Goal: Find specific page/section

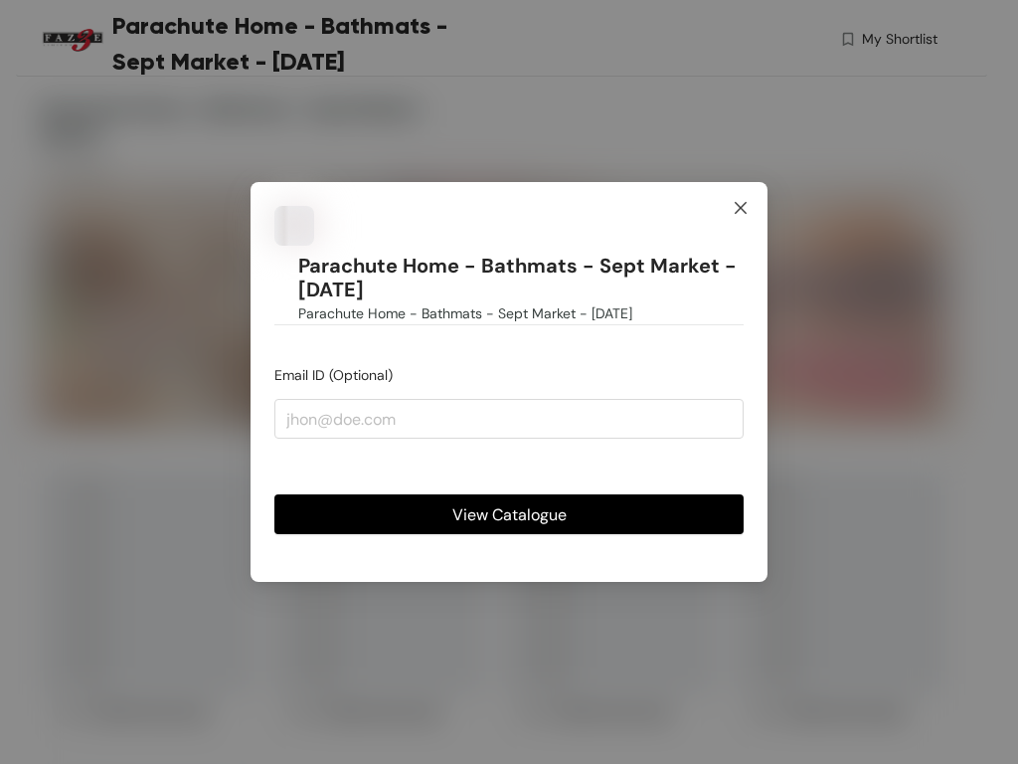
click at [741, 216] on icon "close" at bounding box center [741, 208] width 16 height 16
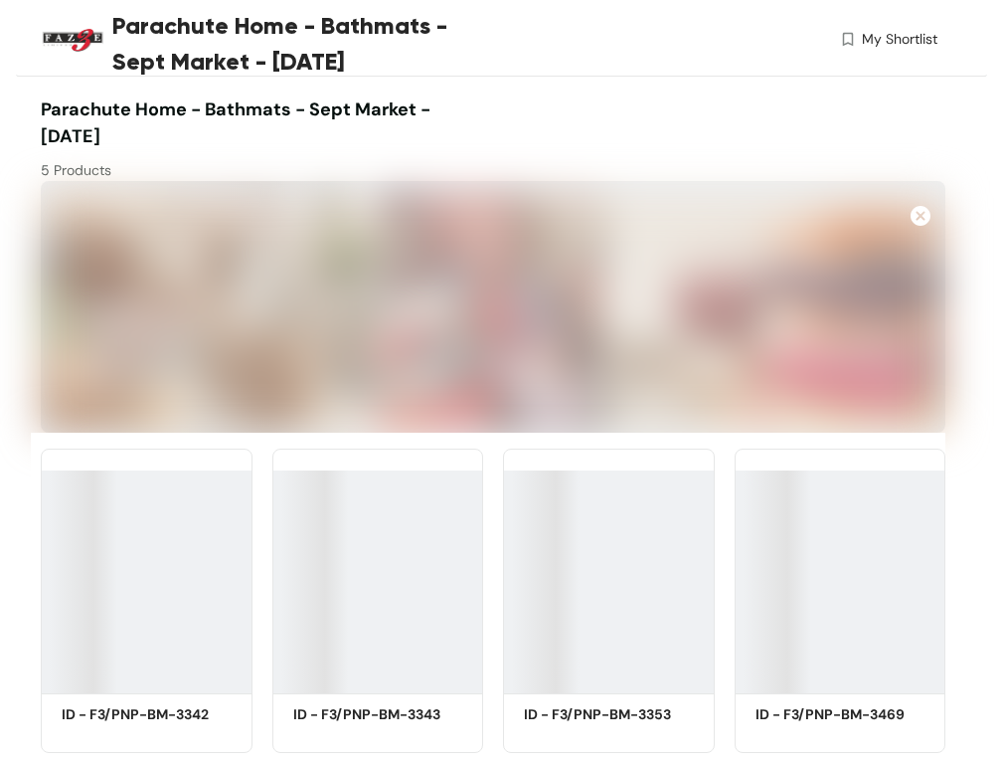
scroll to position [146, 0]
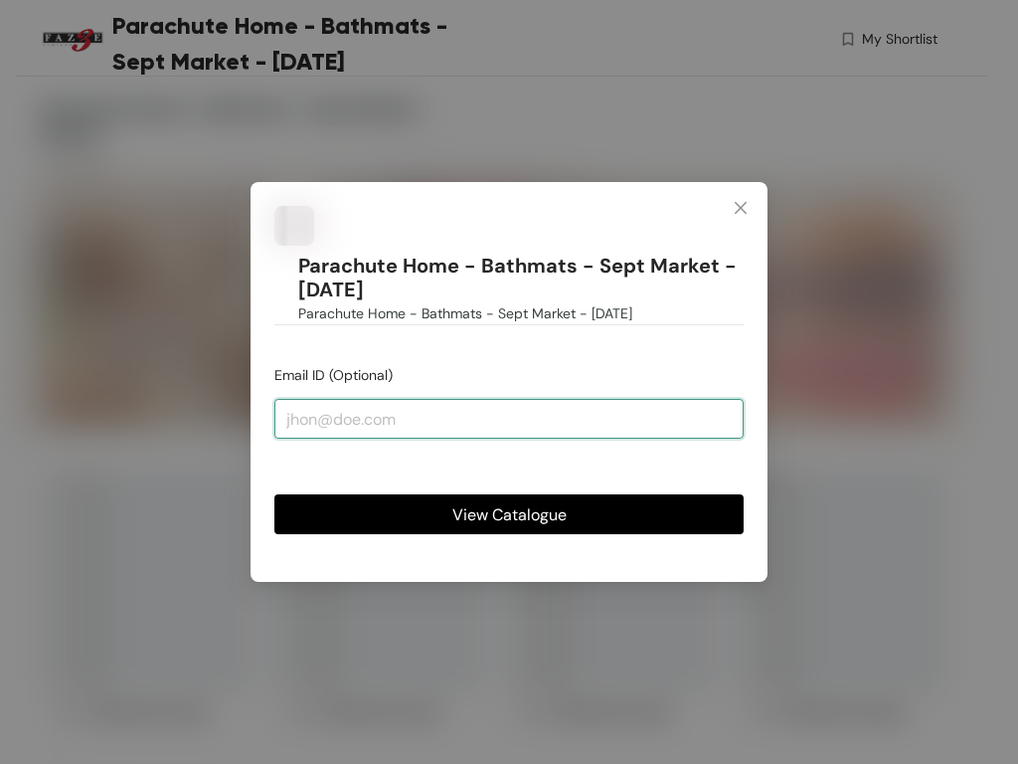
paste input "[EMAIL_ADDRESS][DOMAIN_NAME]"
type input "user@example.com"
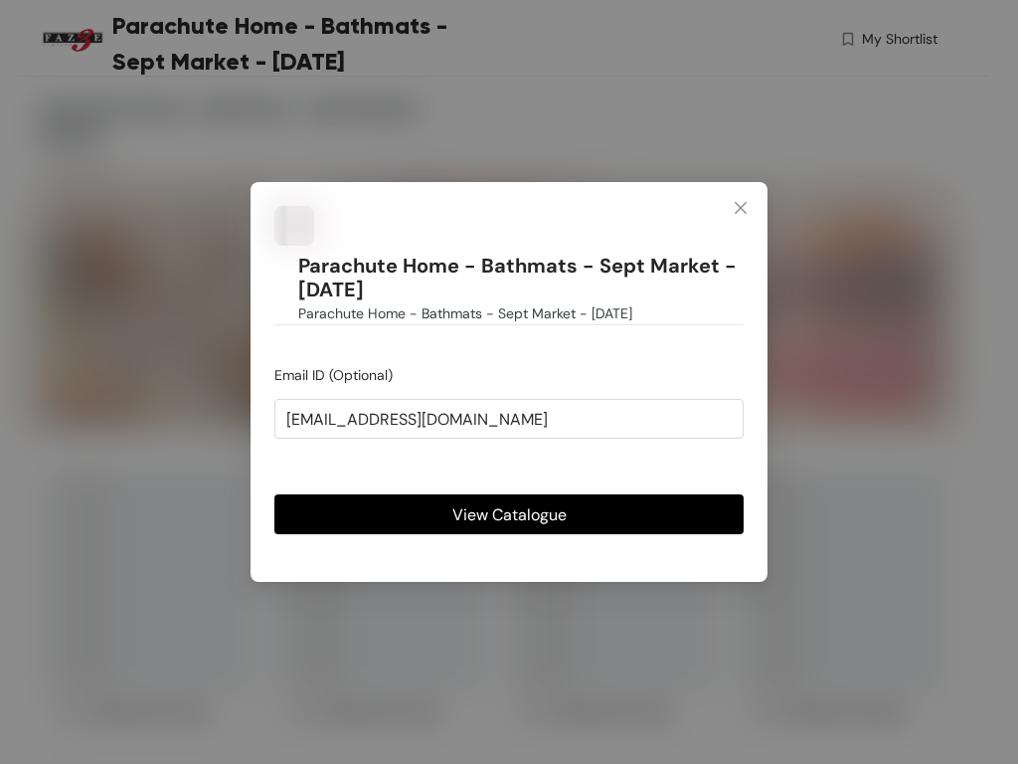
click at [509, 514] on span "View Catalogue" at bounding box center [509, 514] width 114 height 25
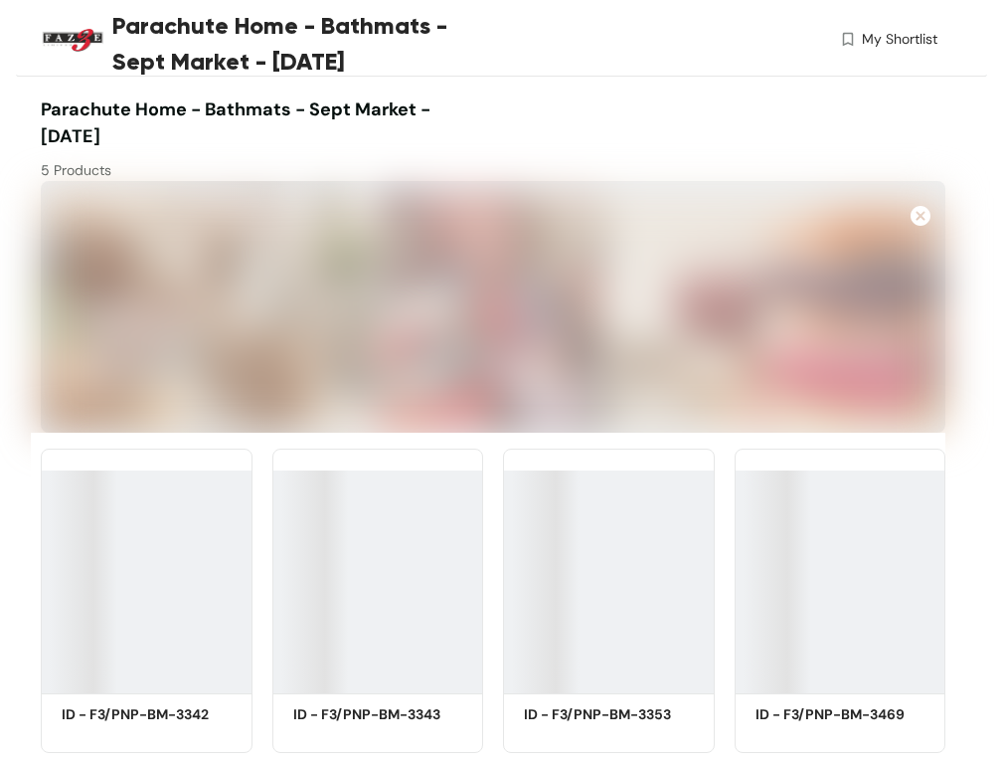
scroll to position [146, 0]
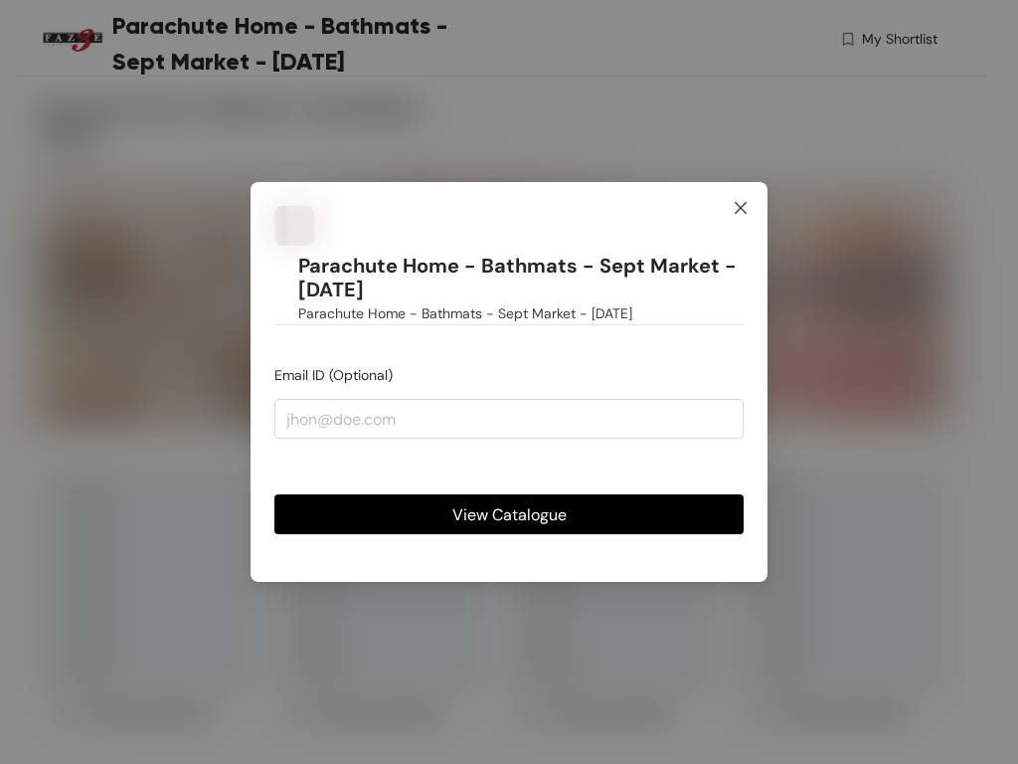
click at [741, 216] on icon "close" at bounding box center [741, 208] width 16 height 16
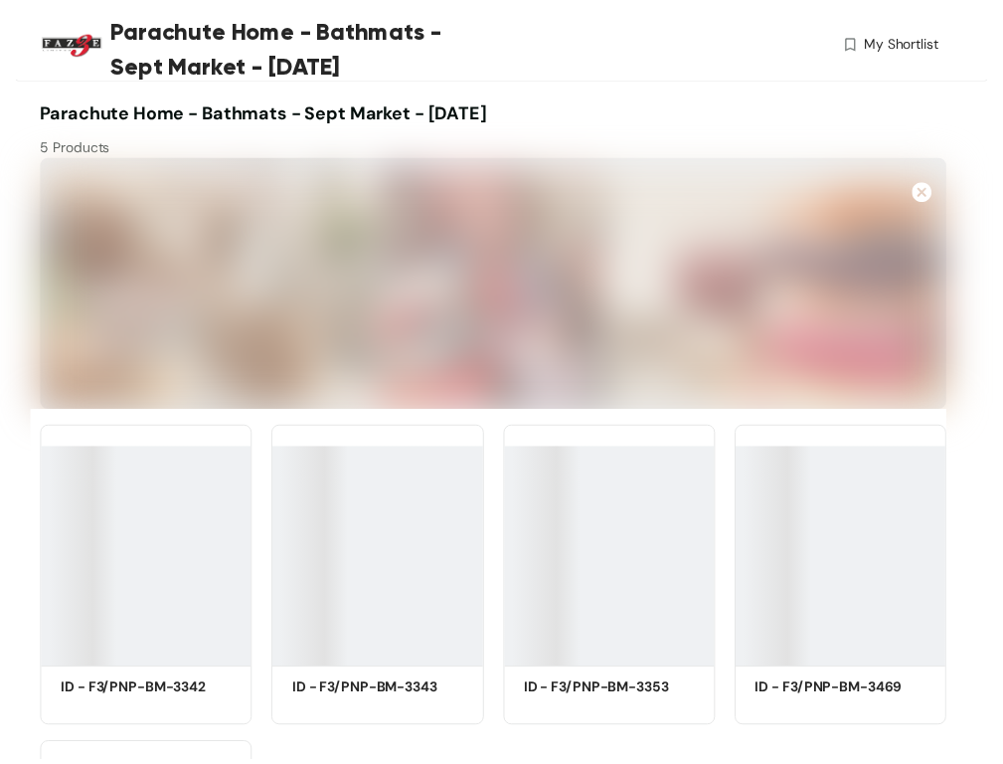
scroll to position [146, 0]
